Goal: Task Accomplishment & Management: Use online tool/utility

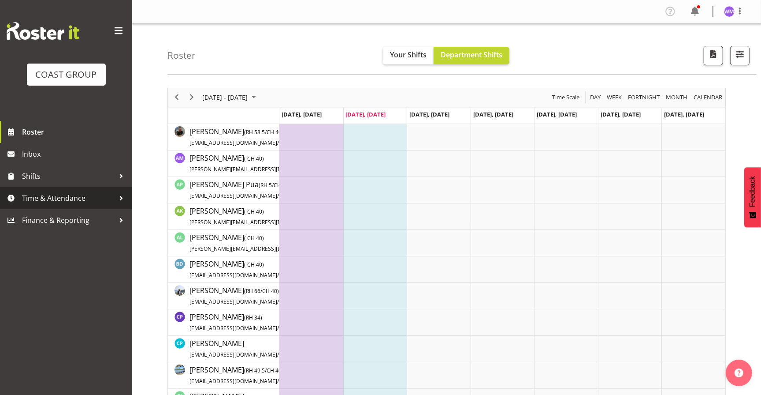
click at [56, 199] on span "Time & Attendance" at bounding box center [68, 197] width 93 height 13
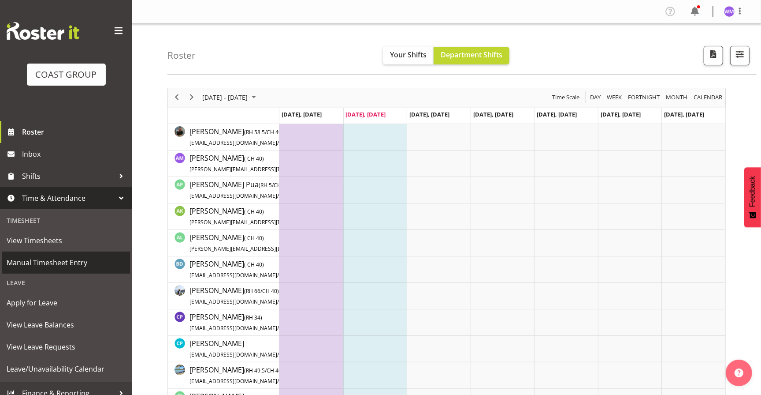
click at [53, 265] on span "Manual Timesheet Entry" at bounding box center [66, 262] width 119 height 13
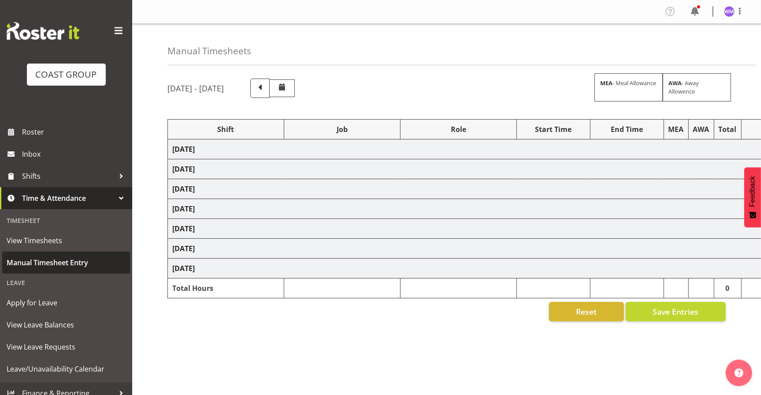
select select "69"
